Goal: Find contact information: Find contact information

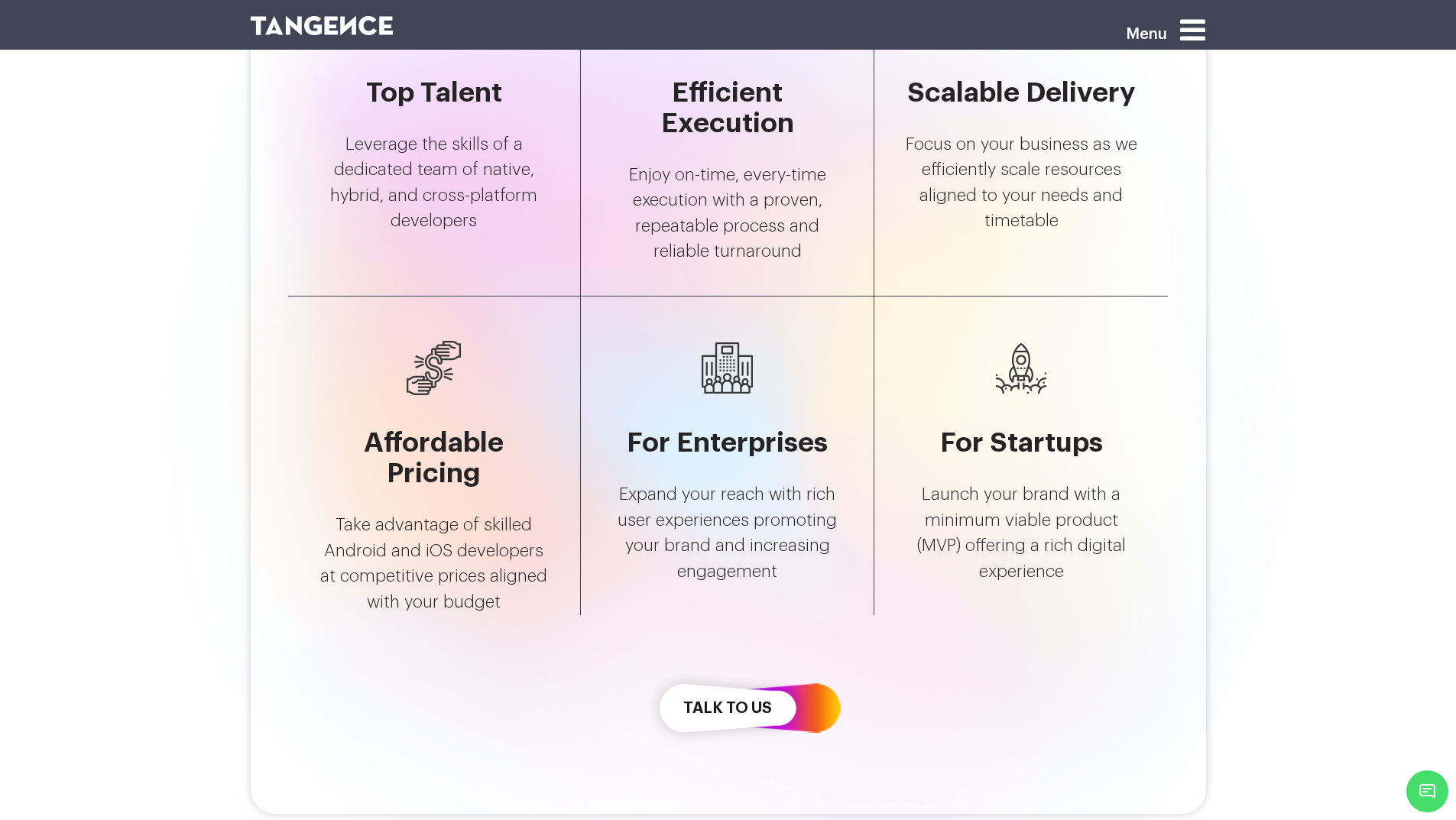
click at [808, 695] on div "talk to us" at bounding box center [727, 707] width 160 height 88
click at [755, 687] on link "talk to us" at bounding box center [727, 707] width 160 height 88
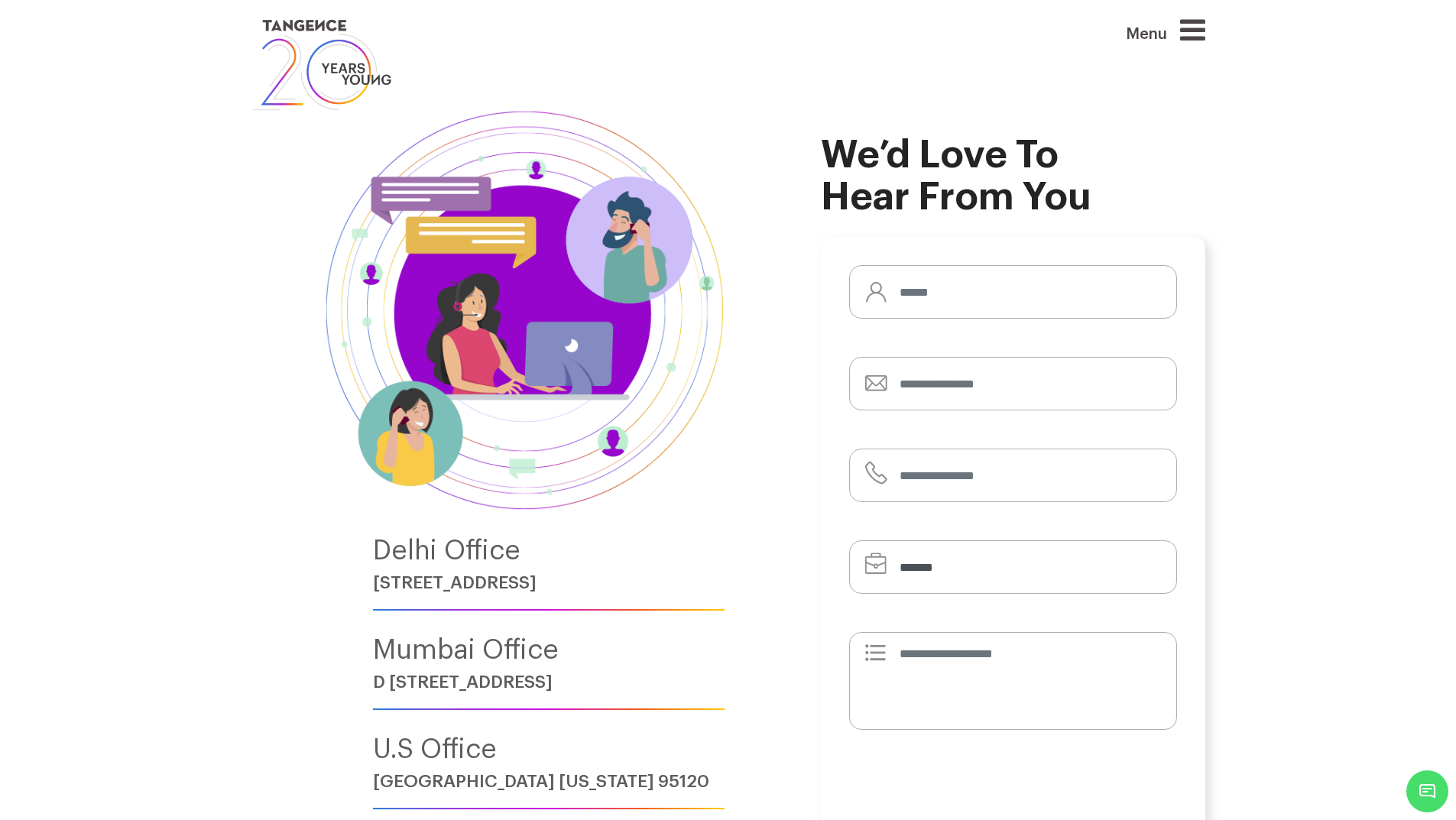
click at [1200, 35] on icon at bounding box center [1192, 29] width 26 height 29
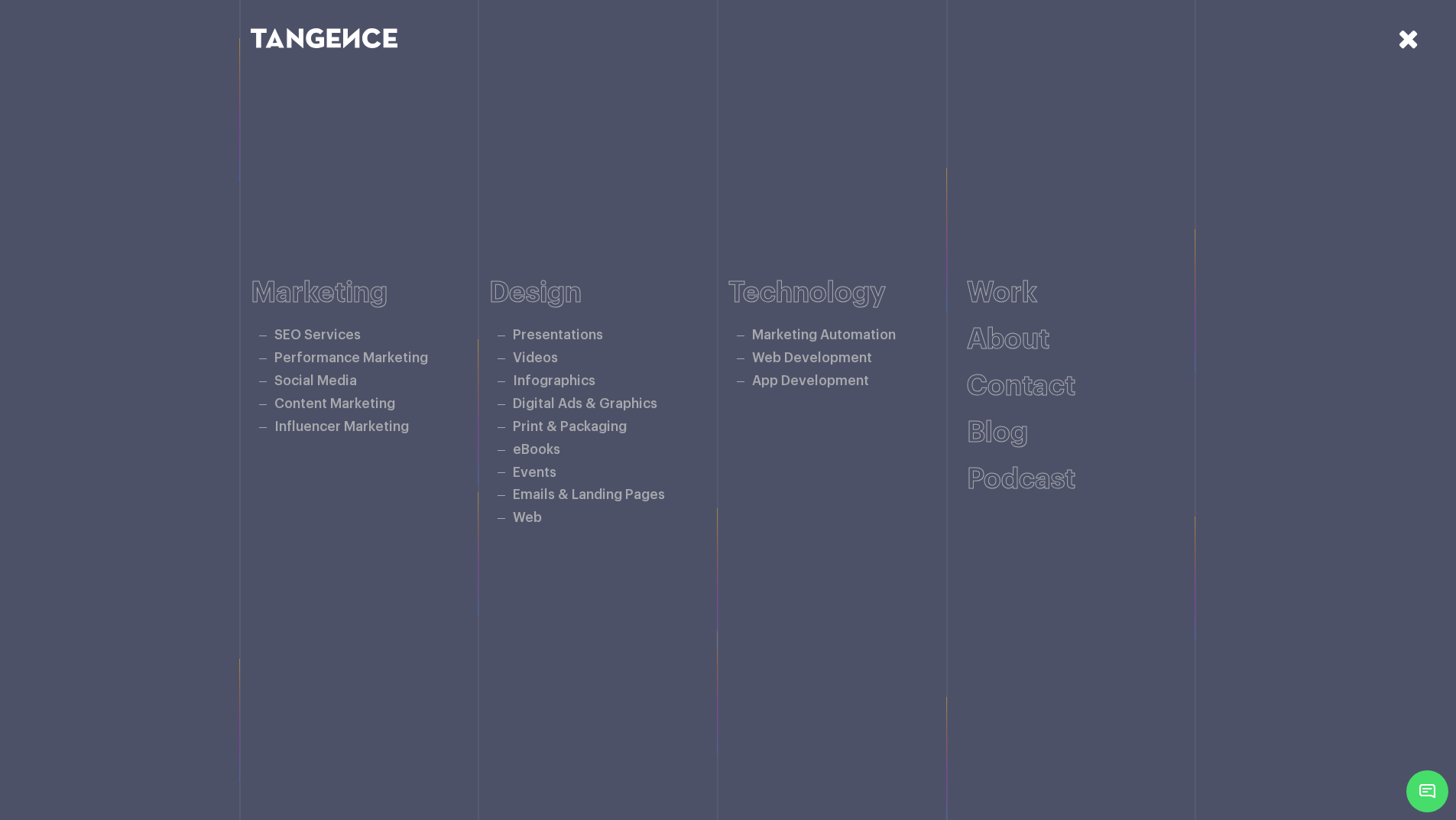
click at [1407, 44] on icon at bounding box center [1409, 39] width 22 height 27
